Goal: Transaction & Acquisition: Purchase product/service

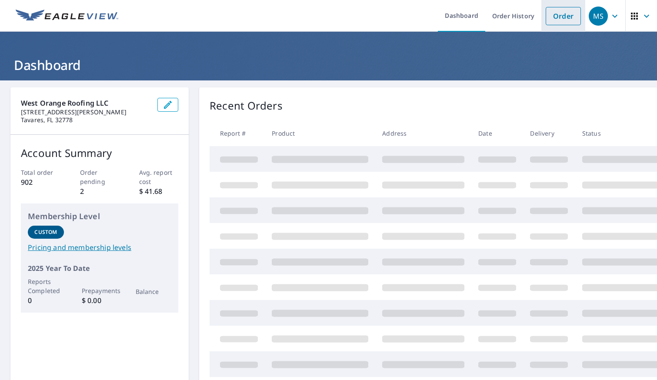
click at [562, 19] on link "Order" at bounding box center [563, 16] width 35 height 18
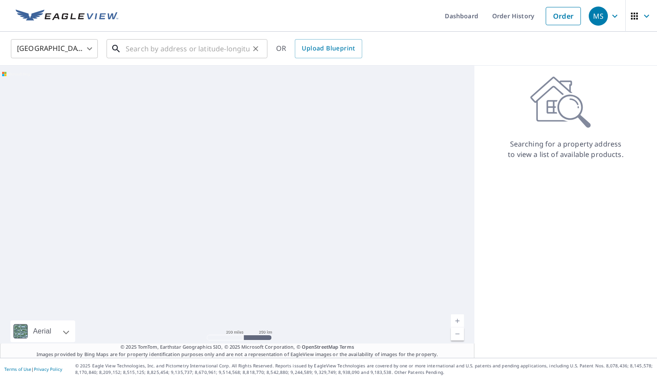
click at [225, 46] on input "text" at bounding box center [188, 49] width 124 height 24
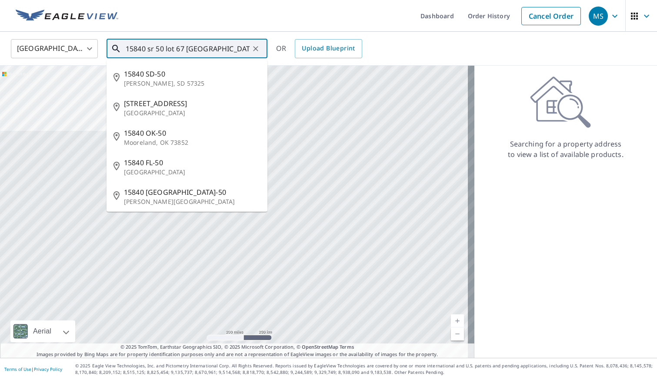
type input "15840 sr 50 lot 67 [GEOGRAPHIC_DATA]"
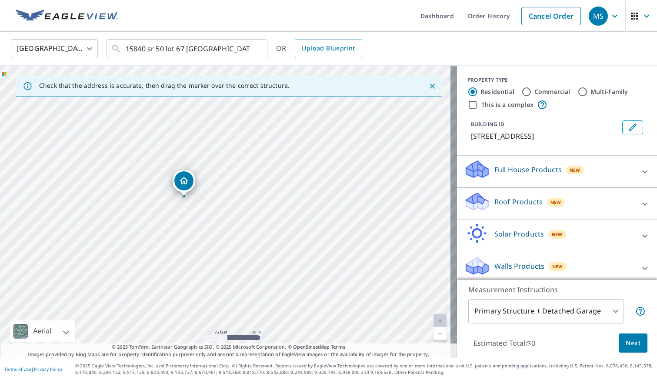
click at [508, 207] on p "Roof Products" at bounding box center [519, 202] width 48 height 10
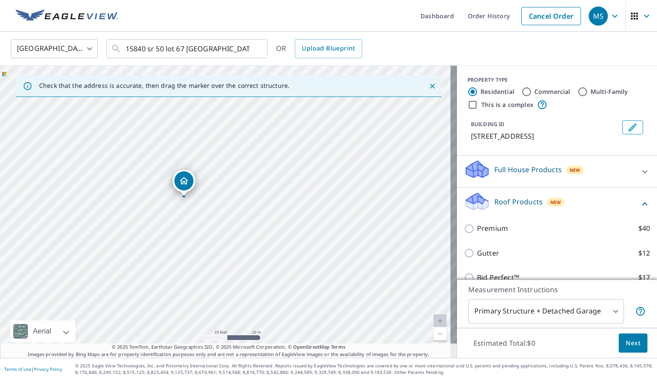
scroll to position [44, 0]
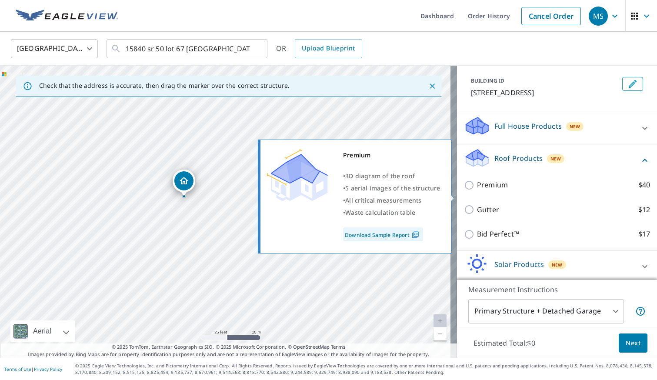
click at [486, 191] on p "Premium" at bounding box center [492, 185] width 31 height 11
click at [477, 191] on input "Premium $40" at bounding box center [470, 185] width 13 height 10
checkbox input "true"
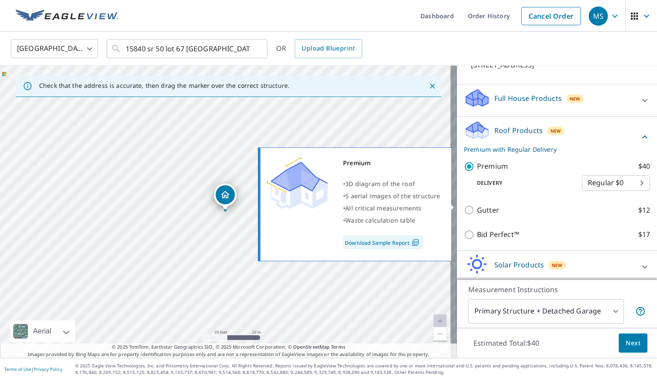
scroll to position [87, 0]
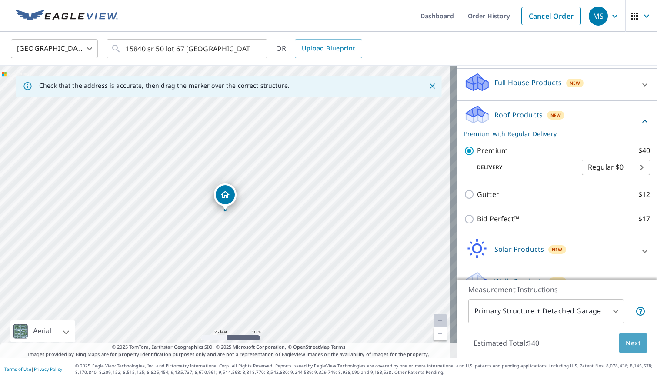
click at [621, 336] on button "Next" at bounding box center [633, 344] width 29 height 20
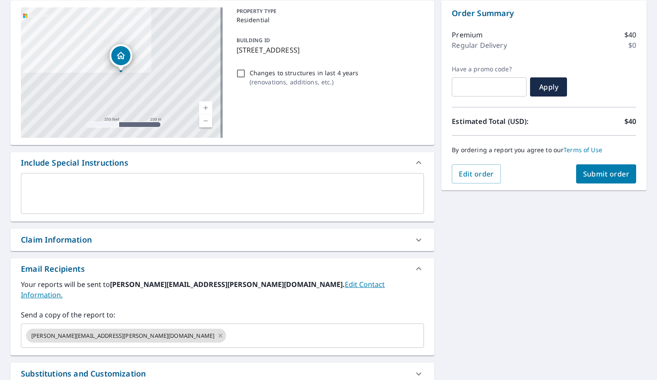
scroll to position [87, 0]
click at [592, 174] on span "Submit order" at bounding box center [606, 175] width 47 height 10
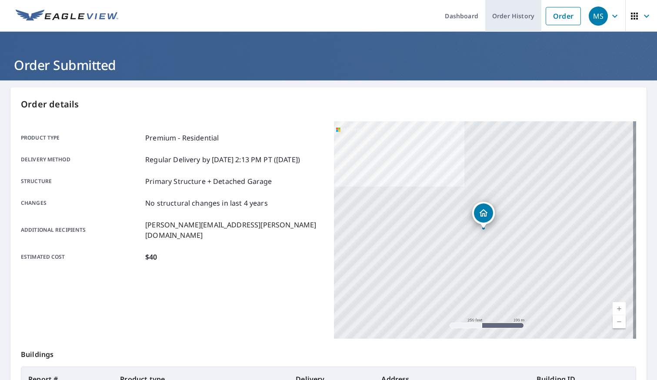
click at [509, 19] on link "Order History" at bounding box center [514, 16] width 56 height 32
